Goal: Task Accomplishment & Management: Use online tool/utility

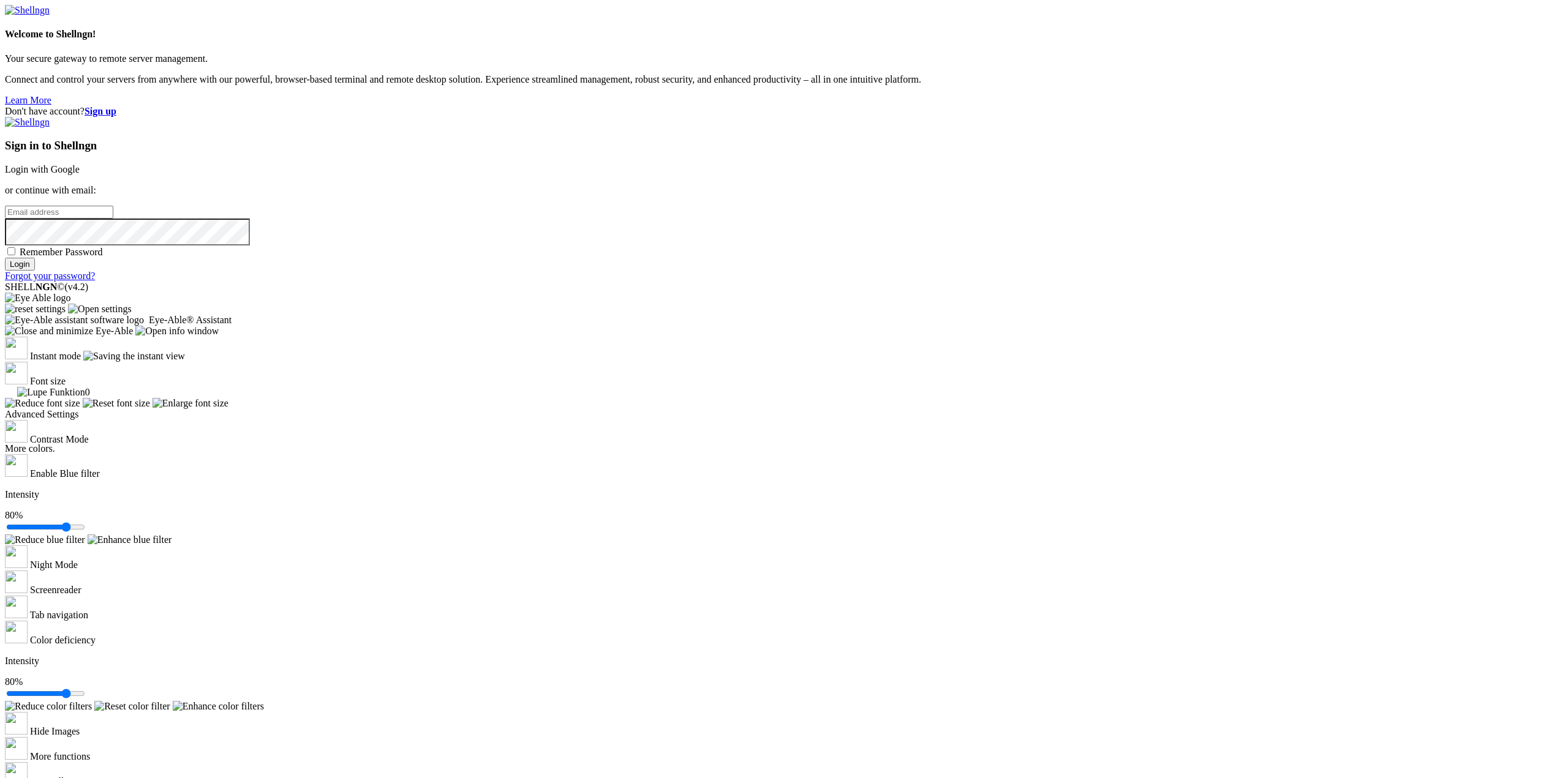
type input "[EMAIL_ADDRESS][US_STATE][DOMAIN_NAME]"
click at [35, 271] on input "Login" at bounding box center [20, 264] width 30 height 13
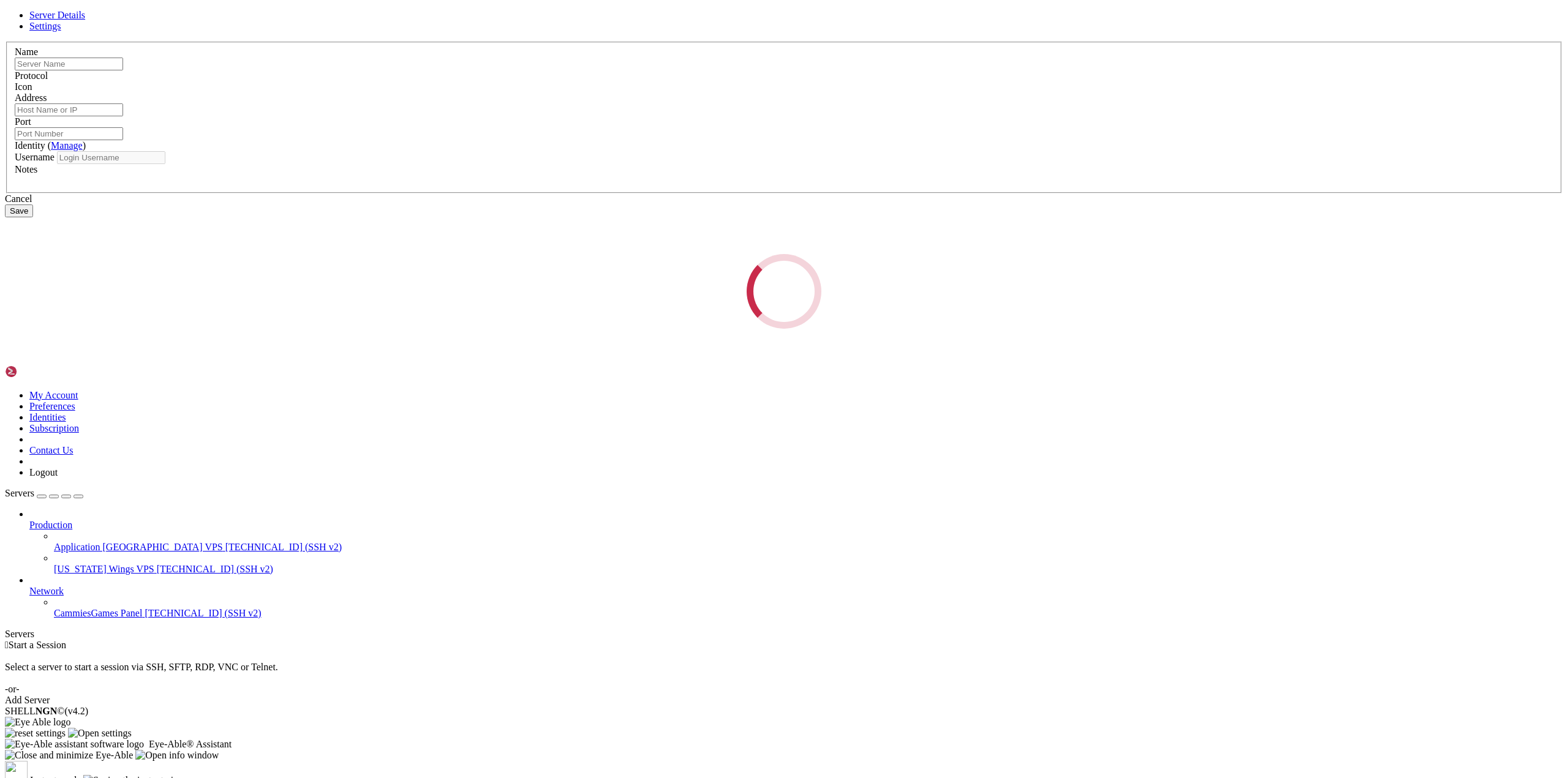
type input "Application [GEOGRAPHIC_DATA] VPS"
type input "[TECHNICAL_ID]"
type input "22"
type input "root"
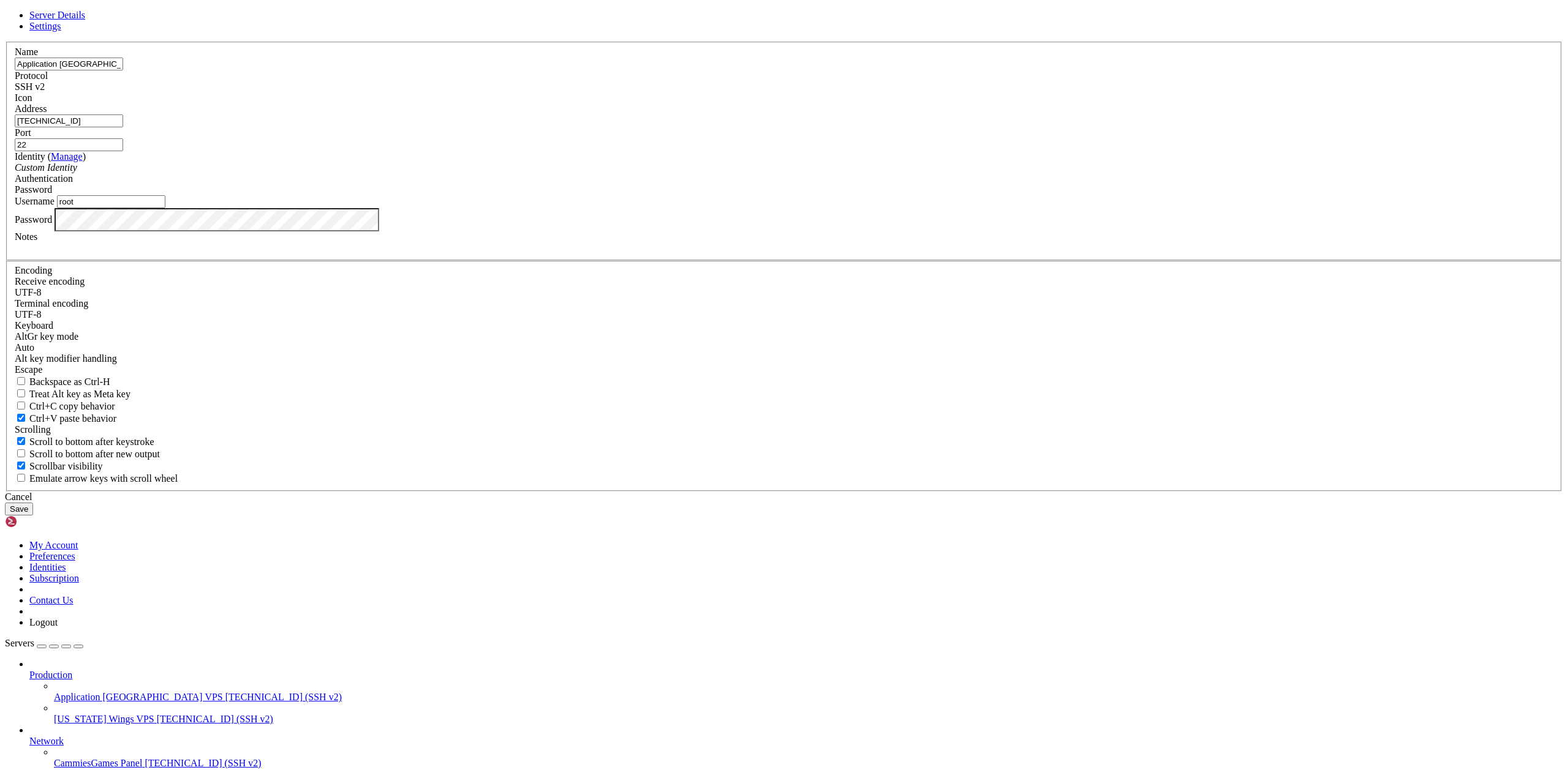
click at [123, 127] on input "[TECHNICAL_ID]" at bounding box center [69, 121] width 109 height 13
click at [5, 41] on icon at bounding box center [5, 41] width 0 height 0
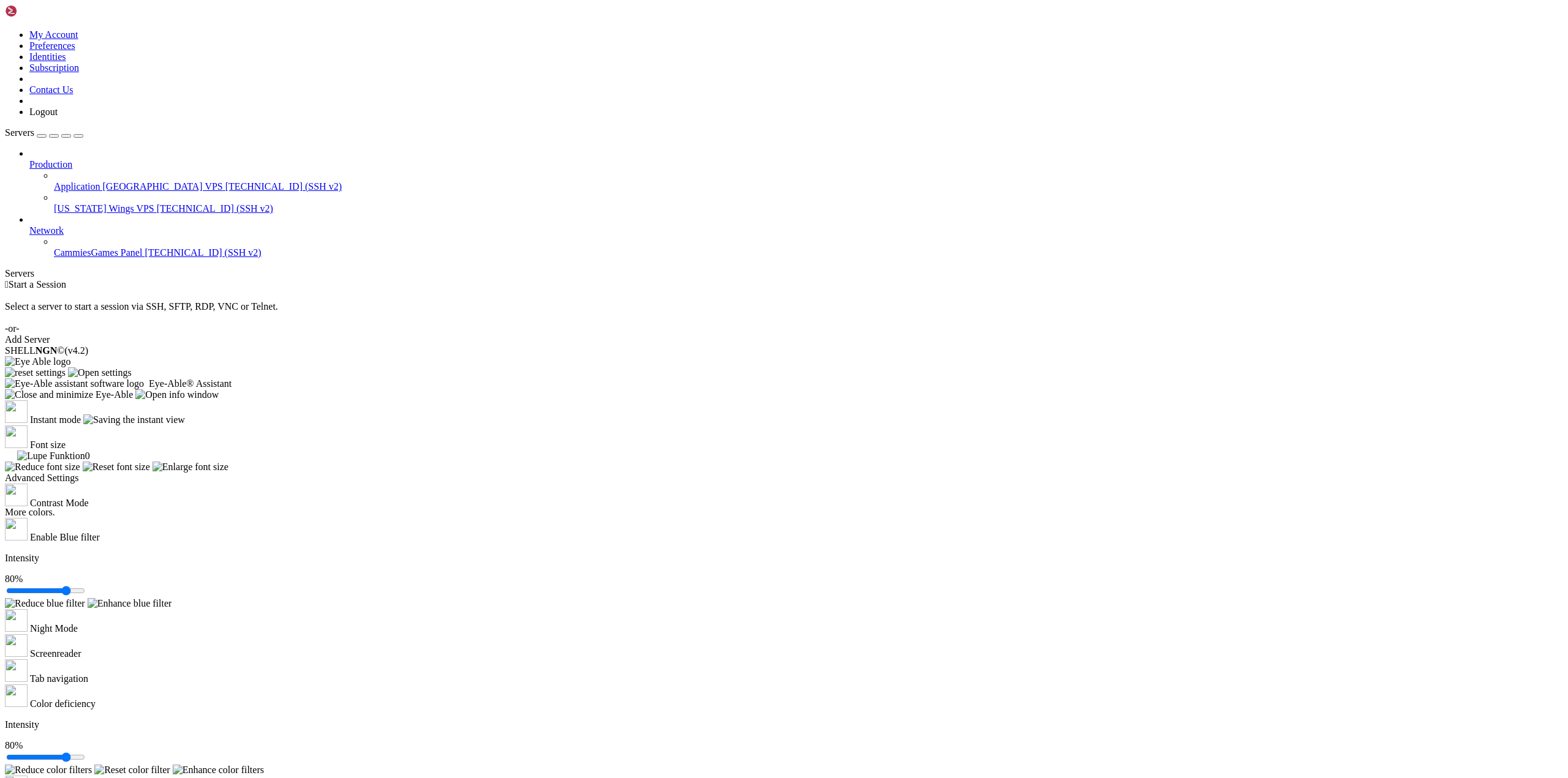
click at [226, 181] on span "[TECHNICAL_ID] (SSH v2)" at bounding box center [283, 186] width 116 height 11
